Goal: Check status: Check status

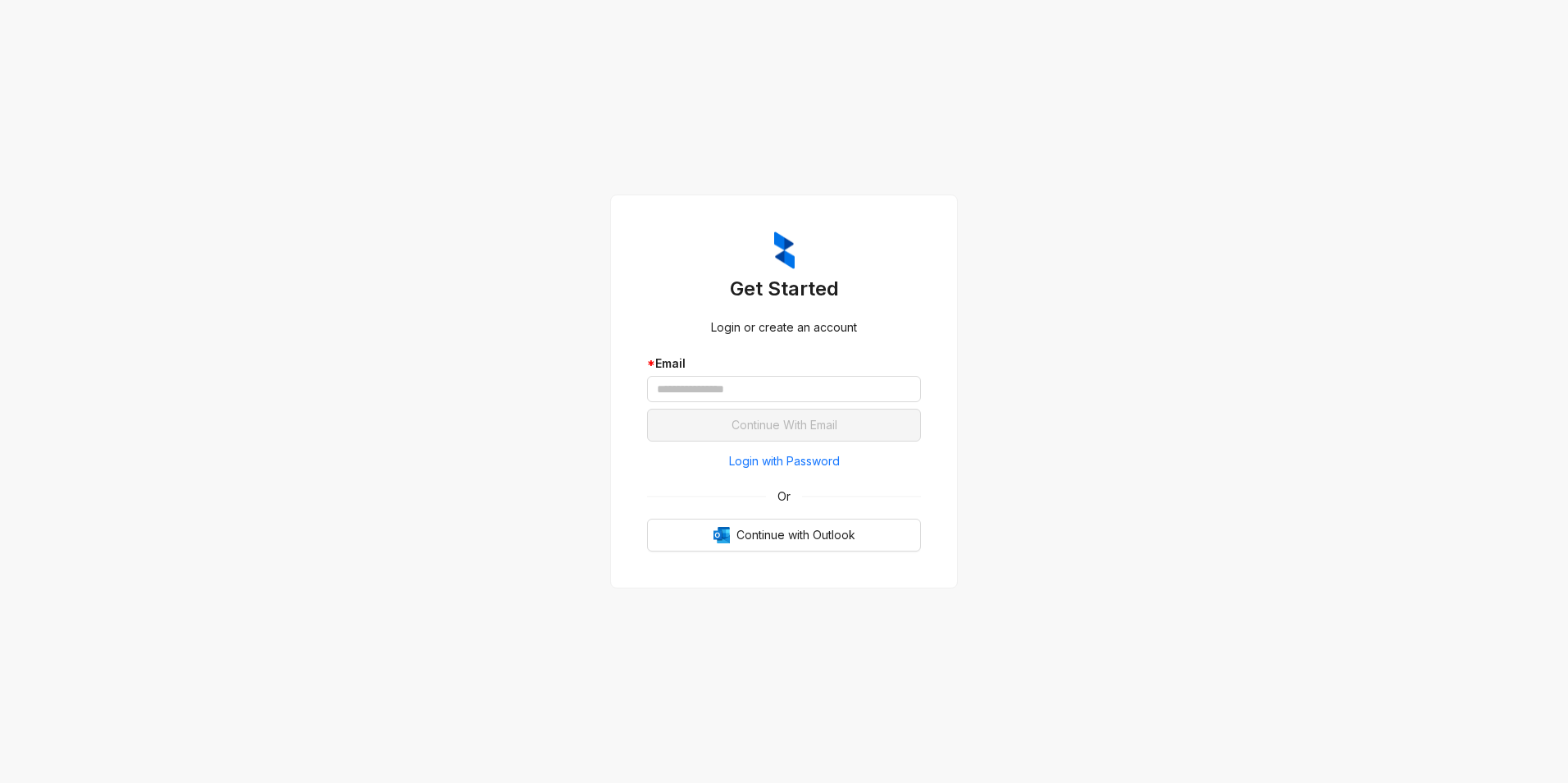
click at [1082, 286] on div "Get Started Login or create an account * Email Continue With Email Login with P…" at bounding box center [784, 391] width 1568 height 783
click at [757, 386] on input "text" at bounding box center [784, 388] width 274 height 26
type input "**********"
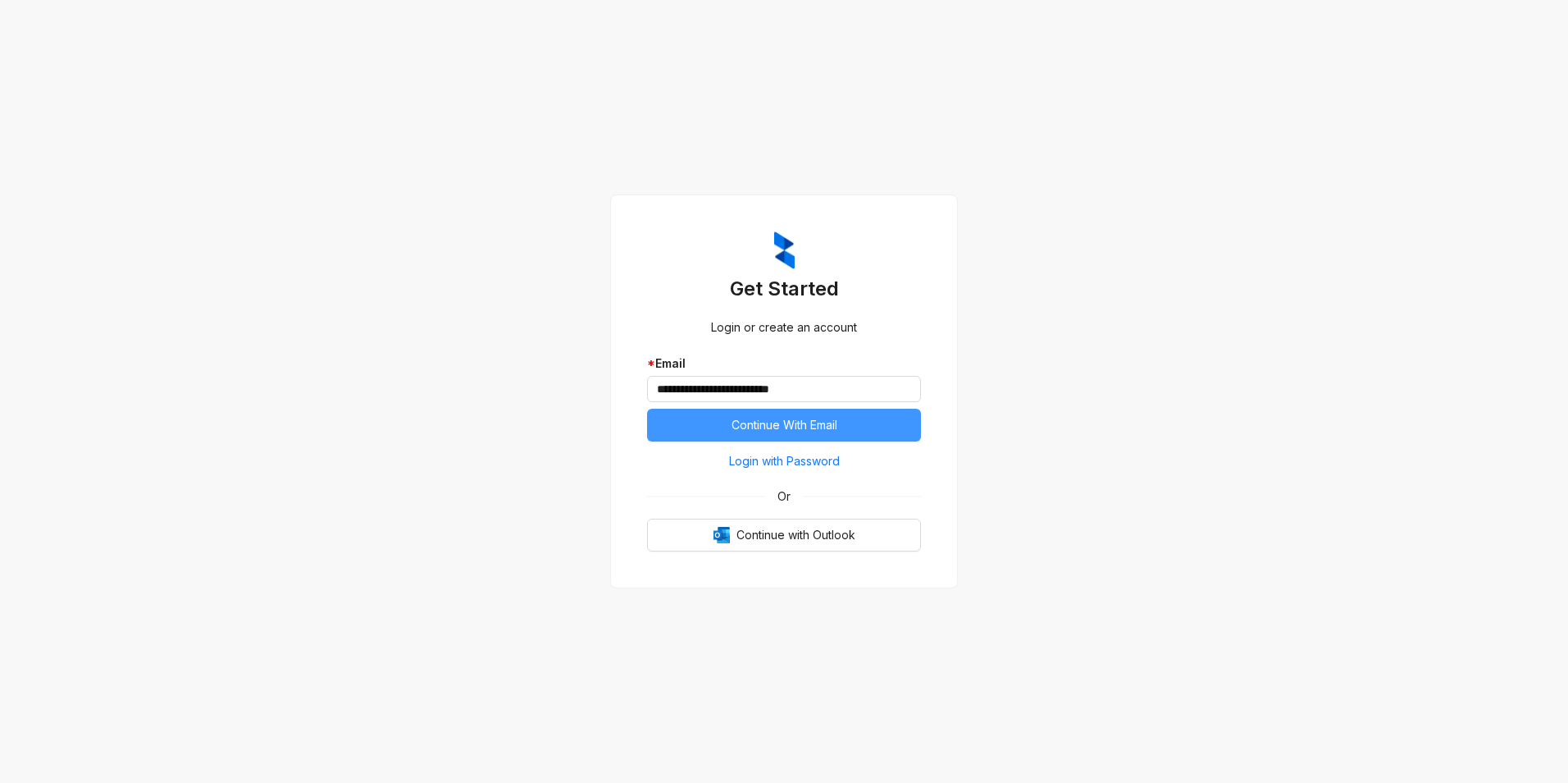
click at [822, 422] on span "Continue With Email" at bounding box center [784, 425] width 106 height 18
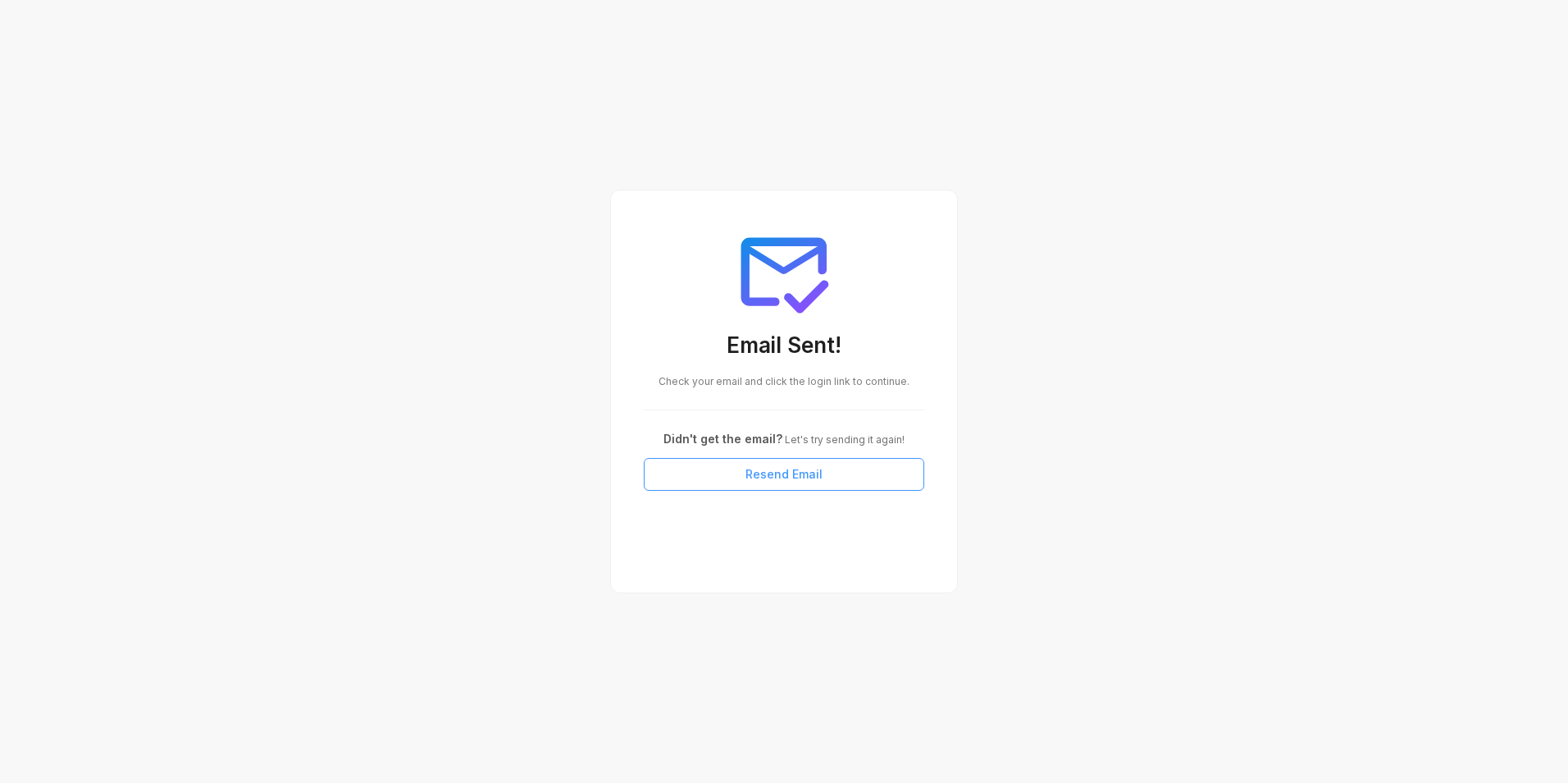
click at [818, 484] on button "Resend Email" at bounding box center [784, 474] width 280 height 33
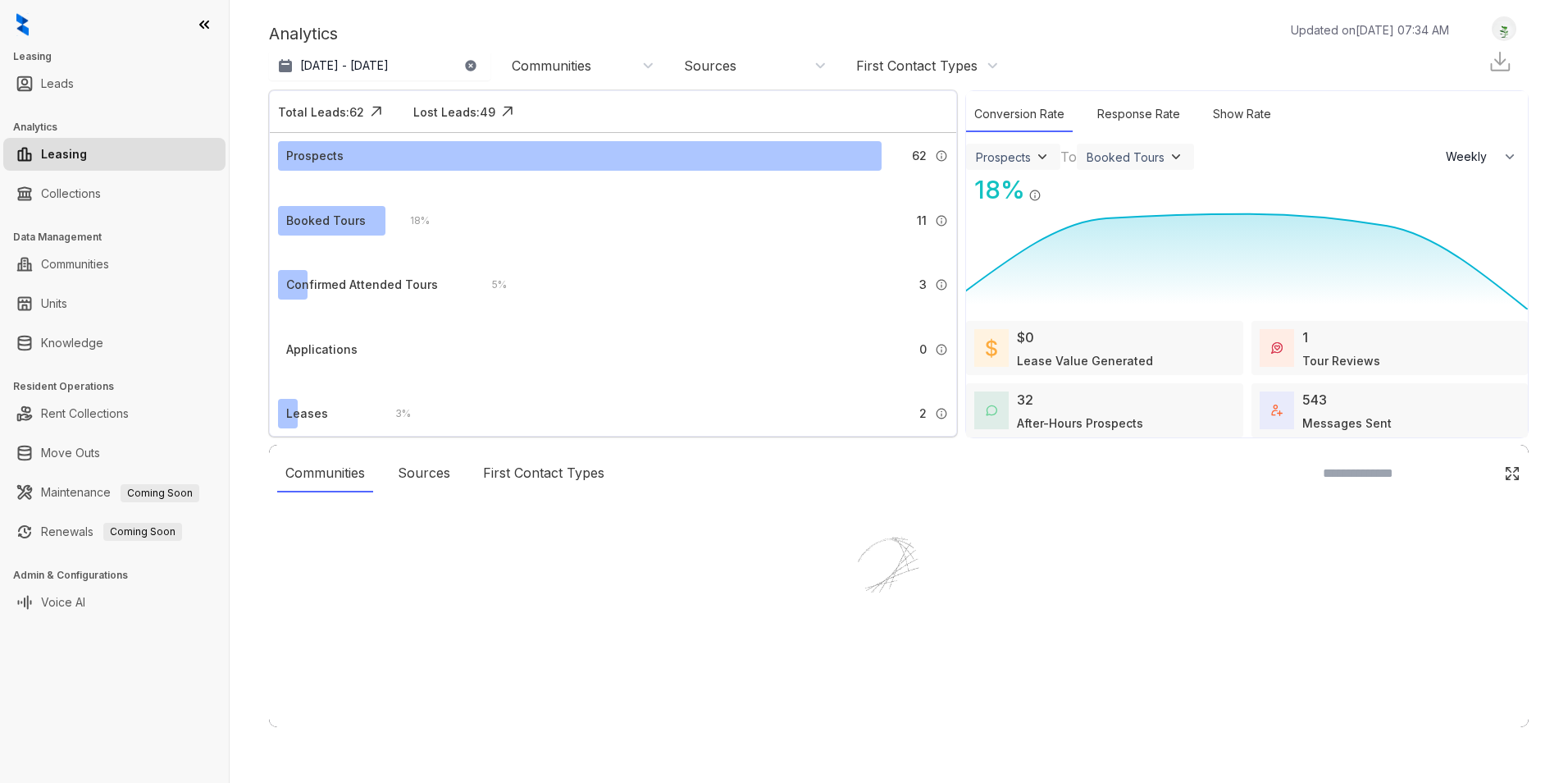
select select "******"
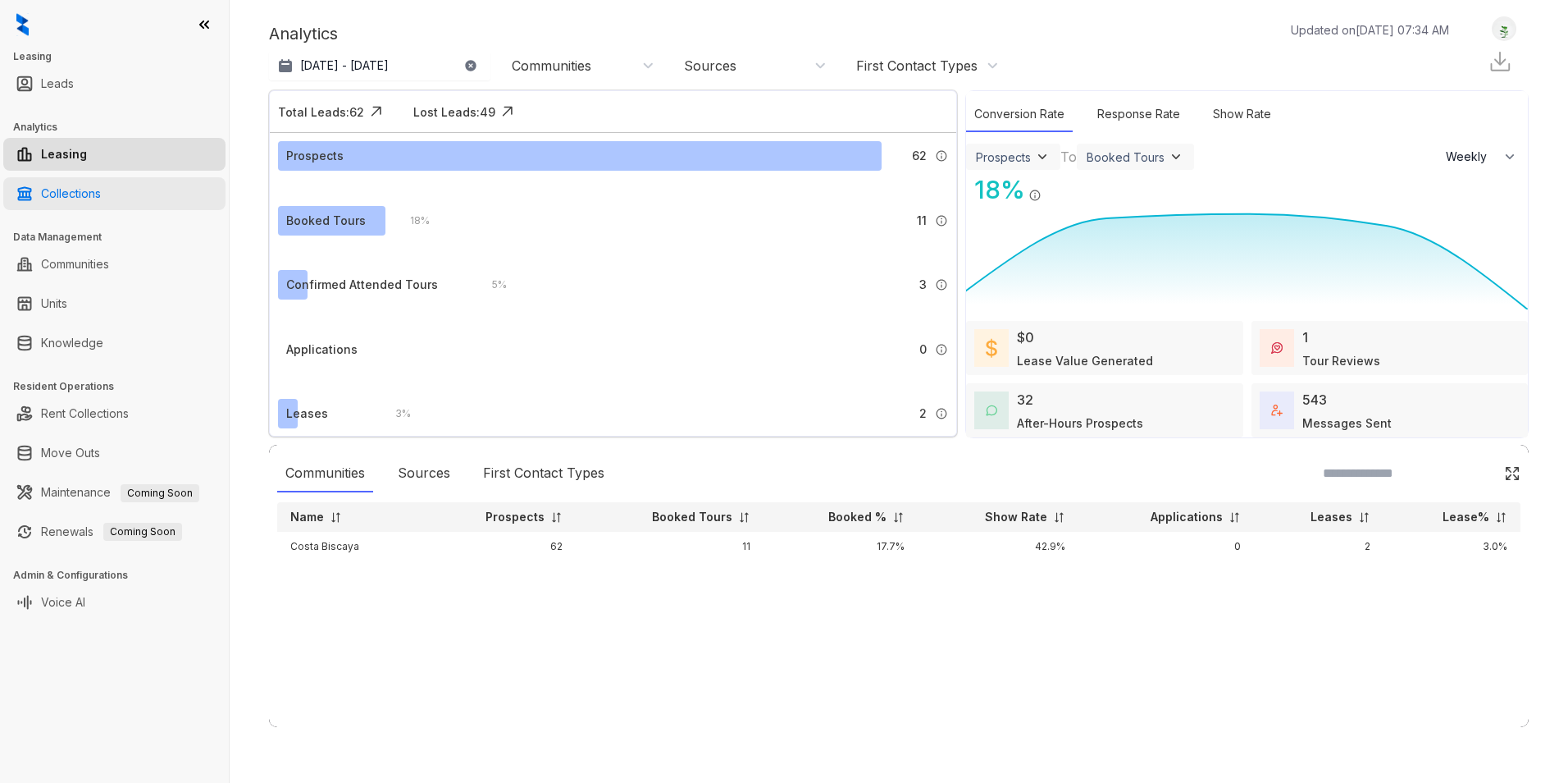
drag, startPoint x: 86, startPoint y: 196, endPoint x: 107, endPoint y: 196, distance: 21.0
click at [86, 196] on link "Collections" at bounding box center [71, 194] width 60 height 33
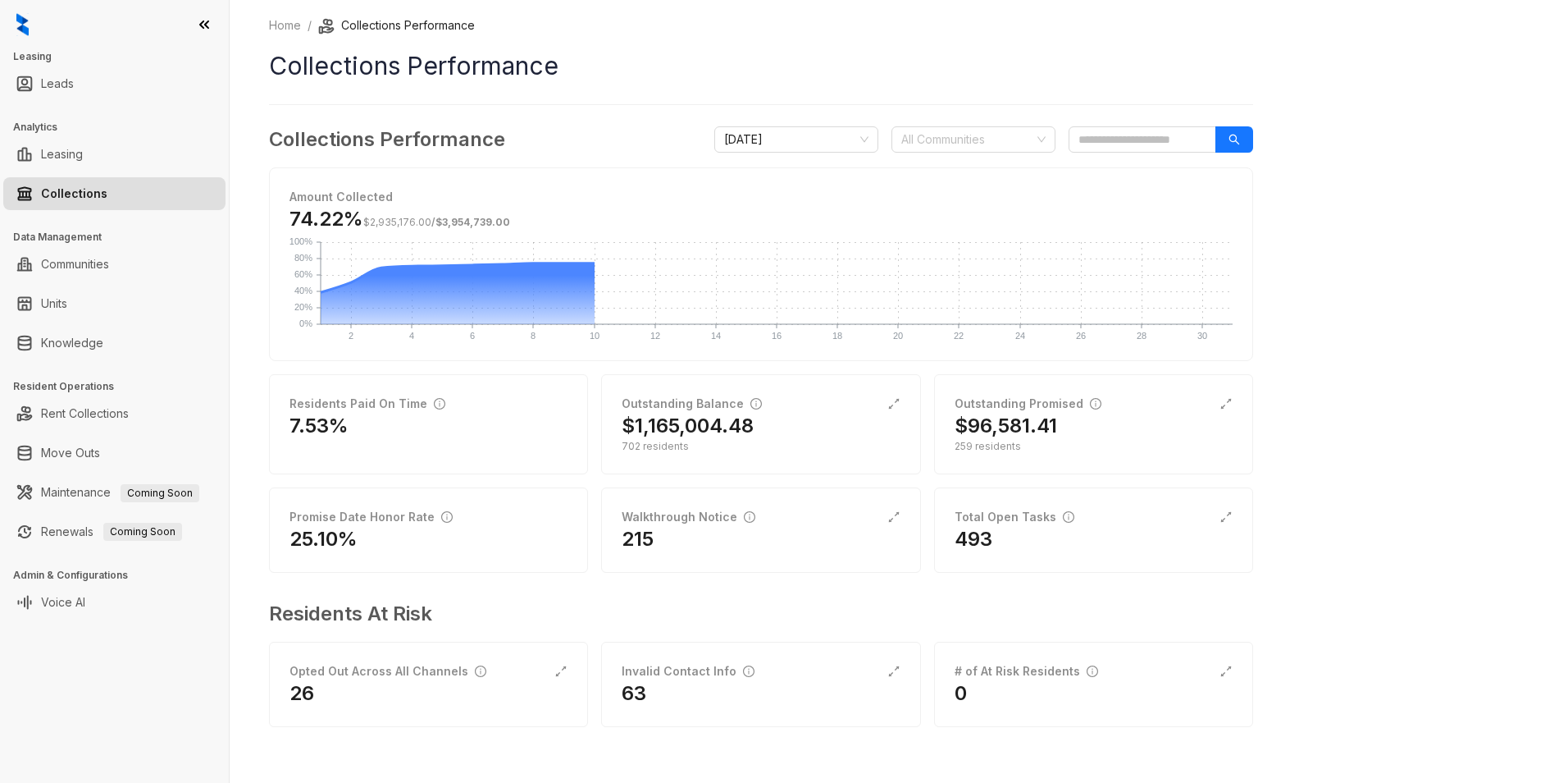
click at [89, 192] on link "Collections" at bounding box center [74, 194] width 66 height 33
click at [1110, 142] on input "search" at bounding box center [1142, 140] width 147 height 26
type input "****"
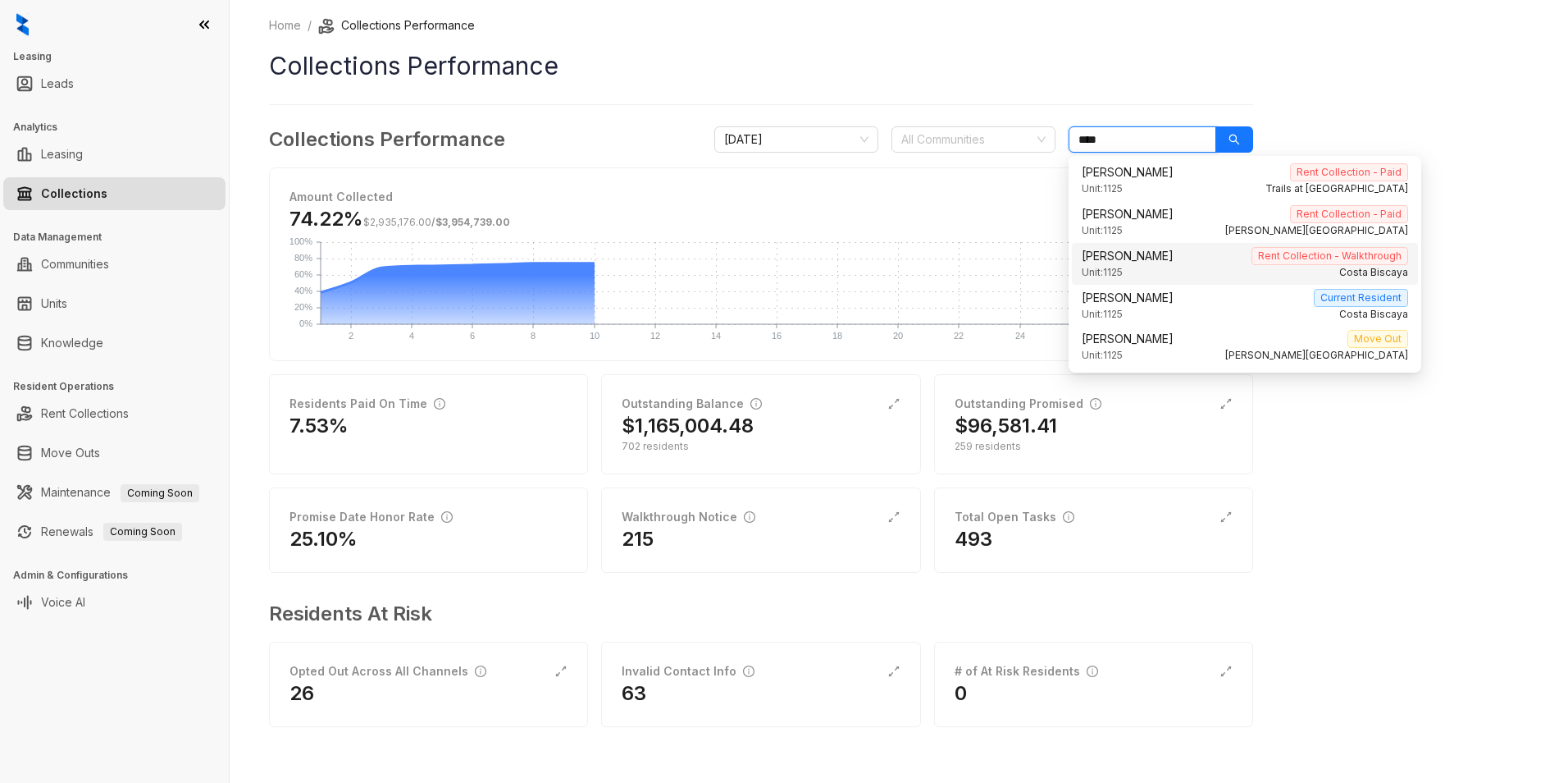
click at [1186, 265] on div "Unit: 1125 Costa Biscaya" at bounding box center [1245, 273] width 326 height 16
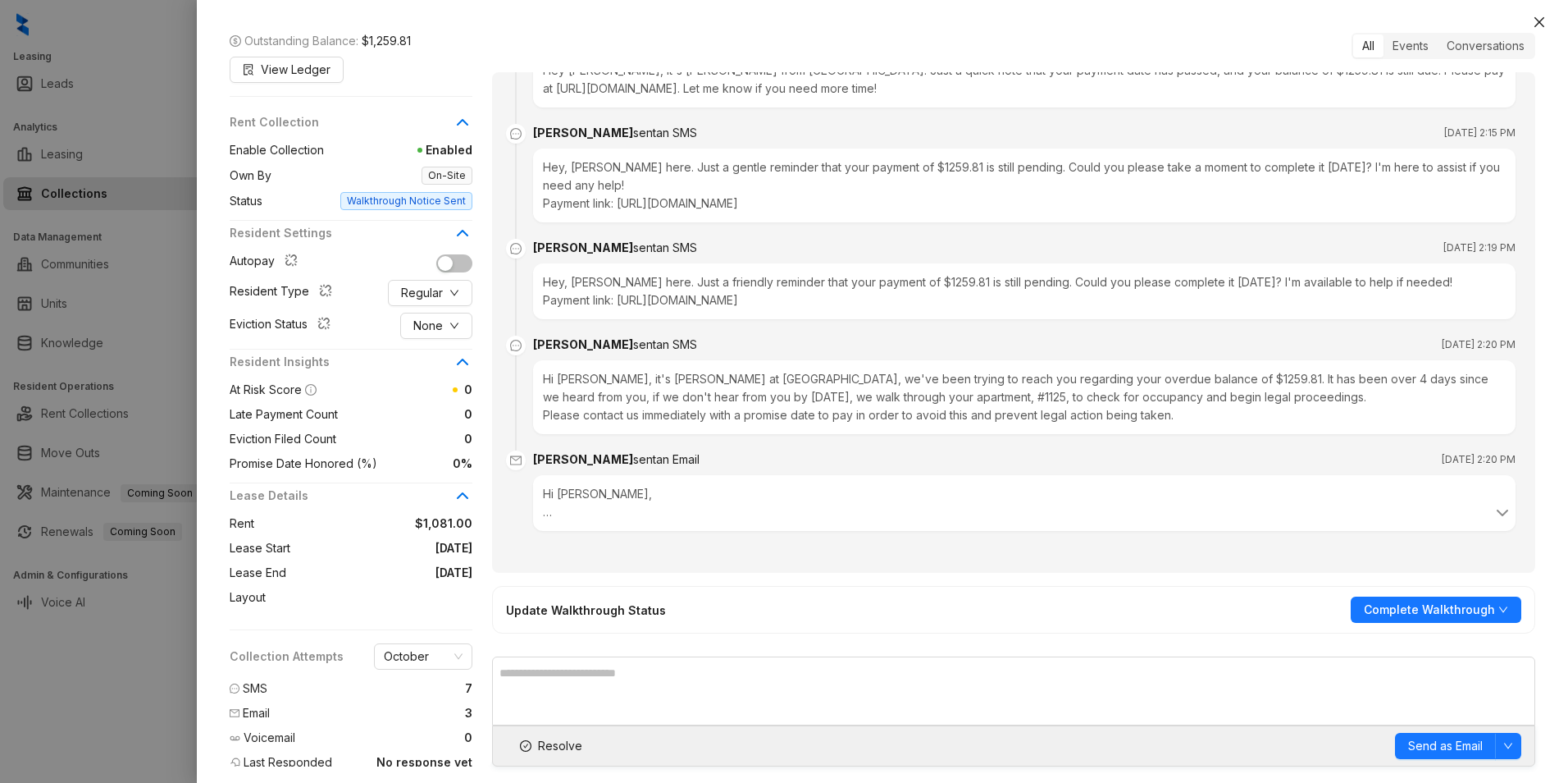
scroll to position [184, 0]
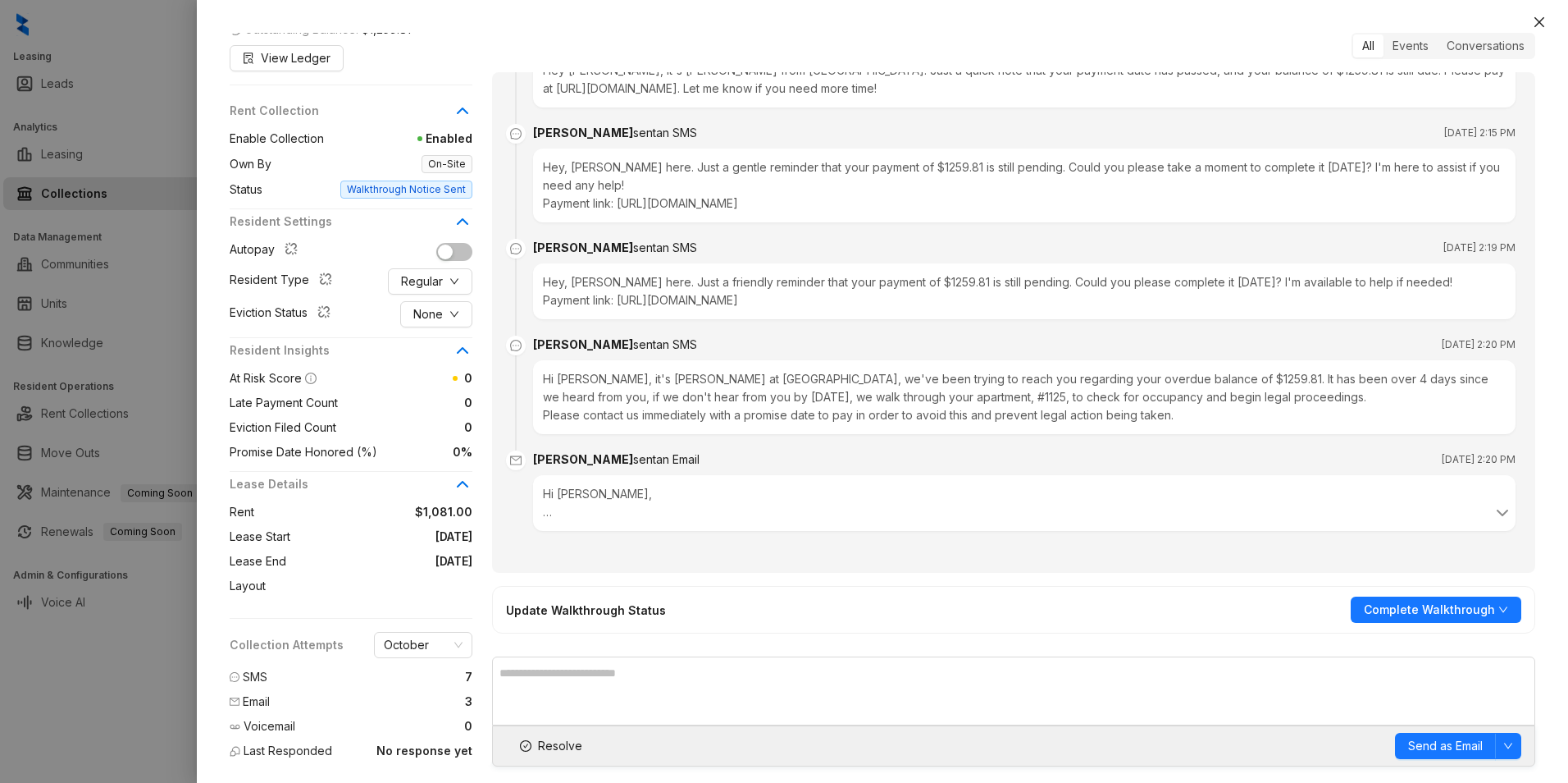
click at [419, 193] on span "Walkthrough Notice Sent" at bounding box center [406, 189] width 132 height 18
click at [401, 185] on span "Walkthrough Notice Sent" at bounding box center [406, 189] width 132 height 18
drag, startPoint x: 401, startPoint y: 185, endPoint x: 443, endPoint y: 191, distance: 42.4
click at [443, 191] on span "Walkthrough Notice Sent" at bounding box center [406, 189] width 132 height 18
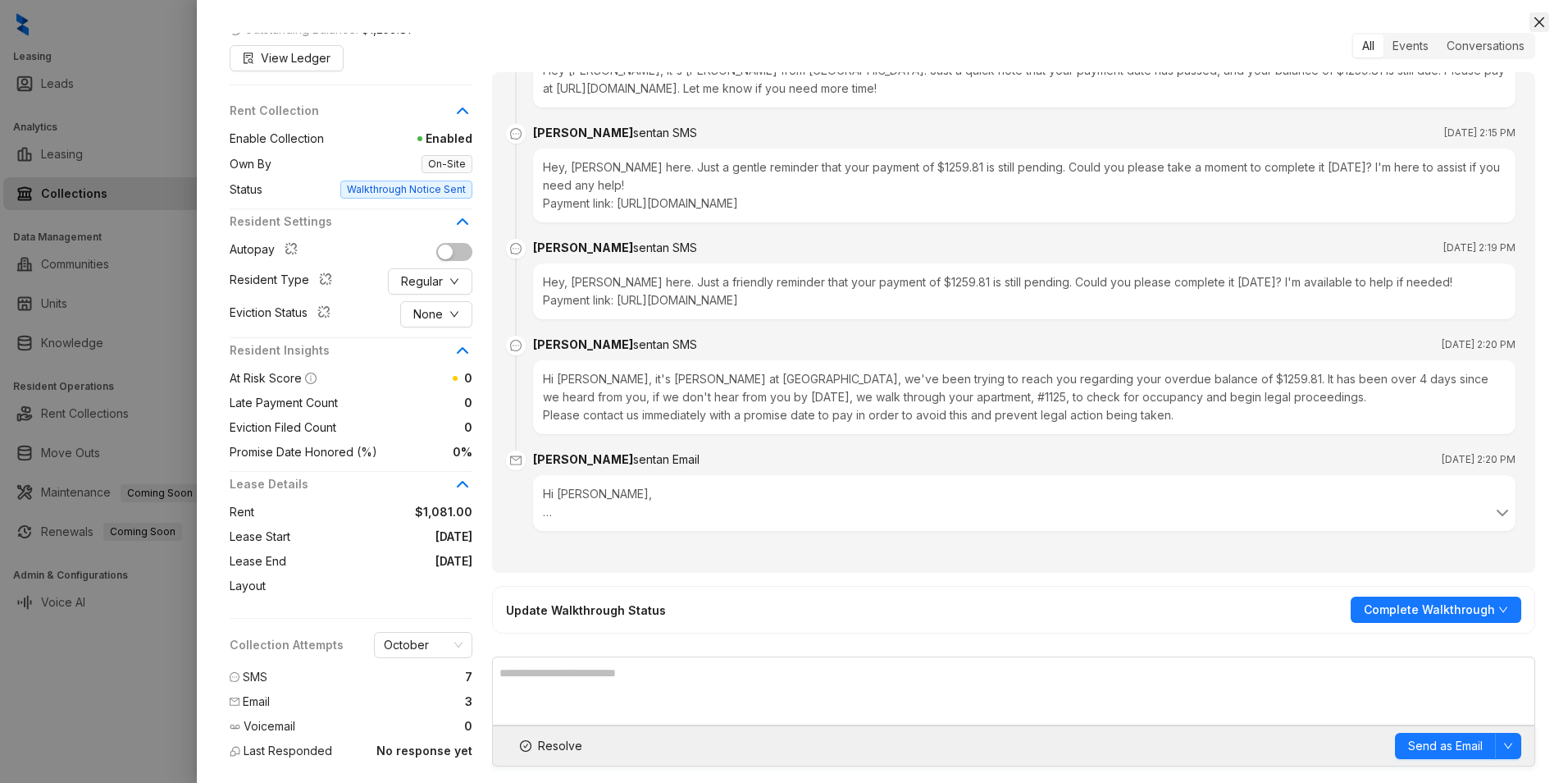
click at [1535, 27] on icon "close" at bounding box center [1539, 22] width 13 height 13
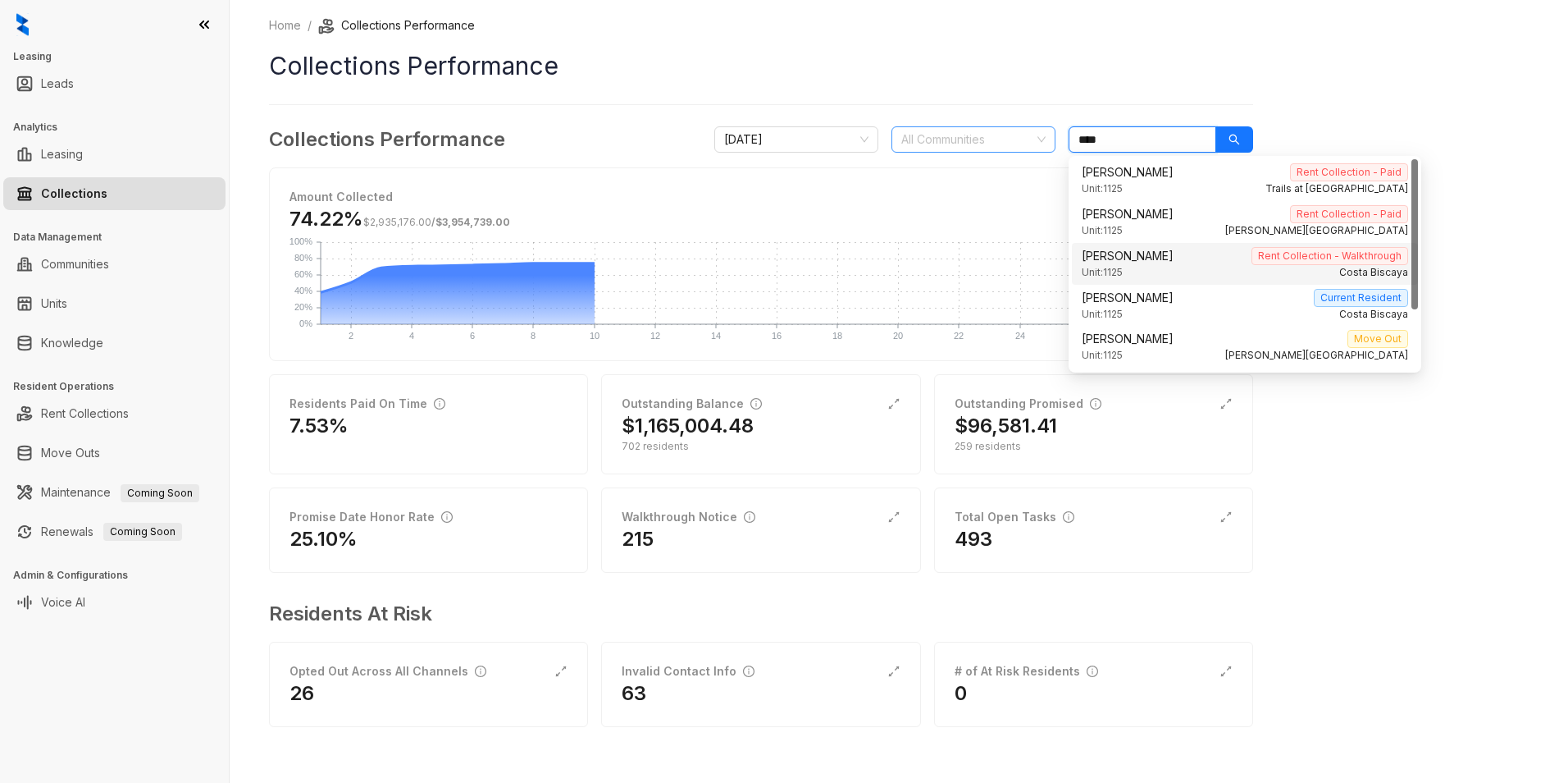
drag, startPoint x: 1122, startPoint y: 135, endPoint x: 1035, endPoint y: 148, distance: 88.0
click at [1036, 147] on div "October 2025 All Communities ****" at bounding box center [984, 140] width 539 height 26
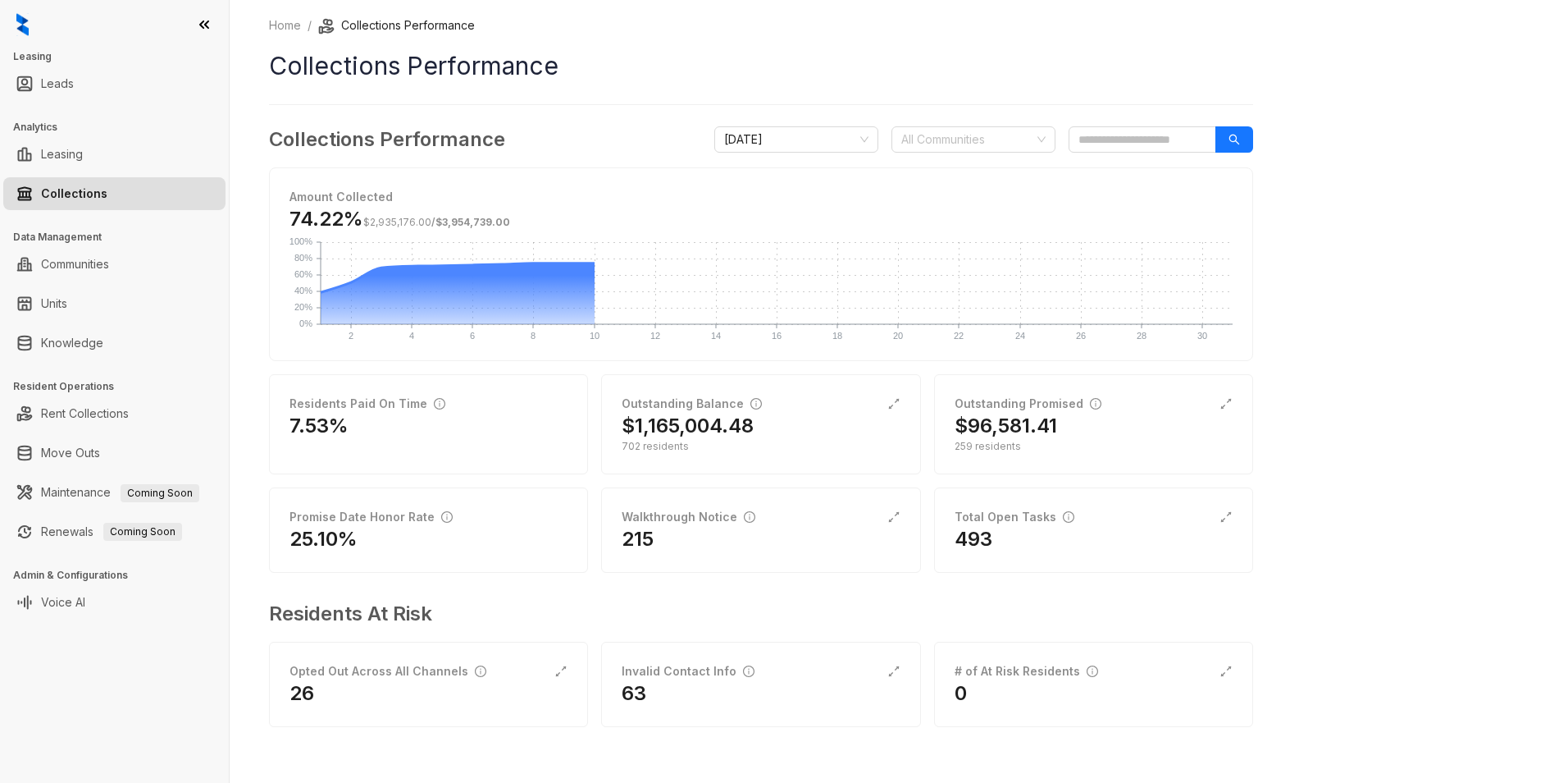
click at [1443, 109] on div "Home / Collections Performance Collections Performance Collections Performance …" at bounding box center [899, 391] width 1339 height 783
click at [866, 45] on div "Home / Collections Performance Collections Performance Collections Performance …" at bounding box center [761, 383] width 984 height 733
click at [1360, 122] on div "Home / Collections Performance Collections Performance Collections Performance …" at bounding box center [899, 391] width 1339 height 783
click at [1322, 229] on div "Home / Collections Performance Collections Performance Collections Performance …" at bounding box center [899, 391] width 1339 height 783
